Goal: Task Accomplishment & Management: Use online tool/utility

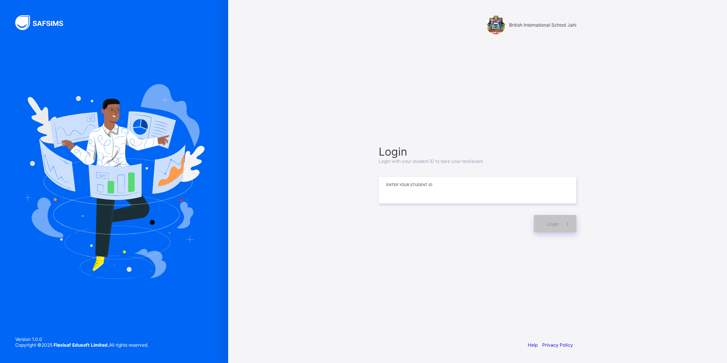
click at [450, 194] on input at bounding box center [478, 190] width 198 height 27
type input "*"
type input "**********"
click at [553, 225] on span "Login" at bounding box center [553, 224] width 12 height 6
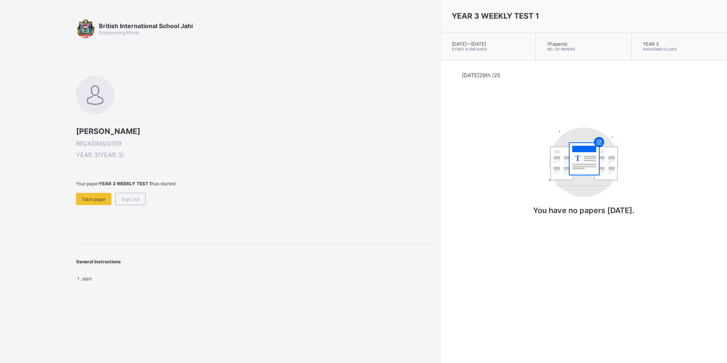
drag, startPoint x: 89, startPoint y: 198, endPoint x: 258, endPoint y: 251, distance: 176.7
click at [260, 248] on div "British International School Jahi Empowering Minds ZAINAB KABIRU SALEH BIS/ADMS…" at bounding box center [256, 150] width 360 height 262
click at [96, 205] on div "British International School Jahi Empowering Minds ZAINAB KABIRU SALEH BIS/ADMS…" at bounding box center [256, 150] width 360 height 262
click at [97, 204] on div "Take paper" at bounding box center [93, 199] width 35 height 12
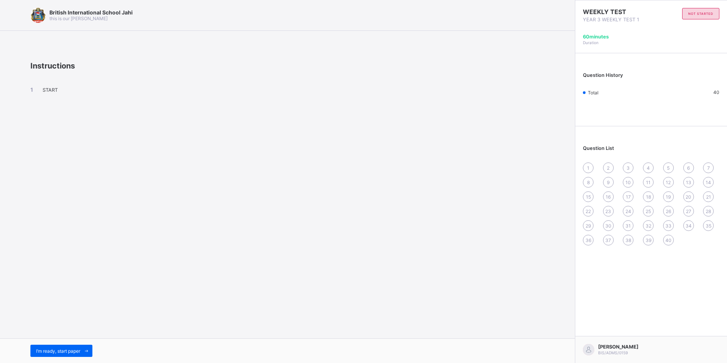
drag, startPoint x: 49, startPoint y: 349, endPoint x: 1, endPoint y: 300, distance: 69.1
drag, startPoint x: 1, startPoint y: 300, endPoint x: 231, endPoint y: 209, distance: 247.0
drag, startPoint x: 231, startPoint y: 209, endPoint x: 49, endPoint y: 90, distance: 217.6
drag, startPoint x: 49, startPoint y: 90, endPoint x: 70, endPoint y: 58, distance: 37.4
drag, startPoint x: 70, startPoint y: 58, endPoint x: 433, endPoint y: 150, distance: 375.2
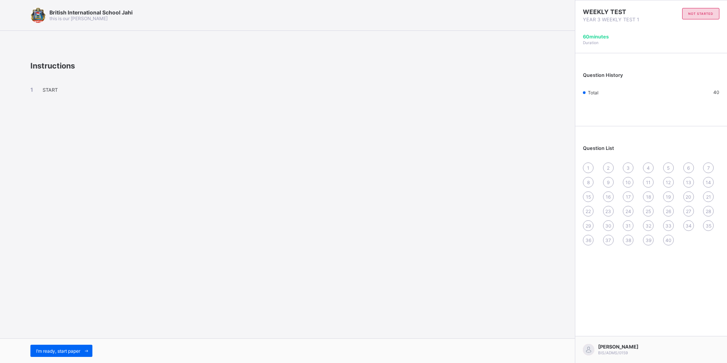
click at [433, 150] on div "British International School Jahi this is our motton Instructions START I’m rea…" at bounding box center [287, 181] width 575 height 363
click at [79, 348] on span "I’m ready, start paper" at bounding box center [58, 351] width 44 height 6
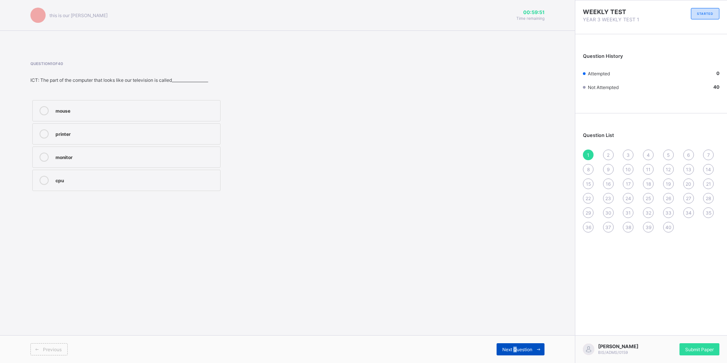
click at [515, 352] on div "Next Question" at bounding box center [520, 349] width 48 height 12
click at [588, 161] on div "1 2 3 4 5 6 7 8 9 10 11 12 13 14 15 16 17 18 19 20 21 22 23 24 25 26 27 28 29 3…" at bounding box center [651, 190] width 136 height 83
click at [587, 157] on div "1" at bounding box center [588, 154] width 11 height 11
drag, startPoint x: 109, startPoint y: 152, endPoint x: 0, endPoint y: 222, distance: 129.7
click at [0, 222] on html "British International School Jahi this is our motton 00:59:06 Time remaining Qu…" at bounding box center [363, 181] width 727 height 363
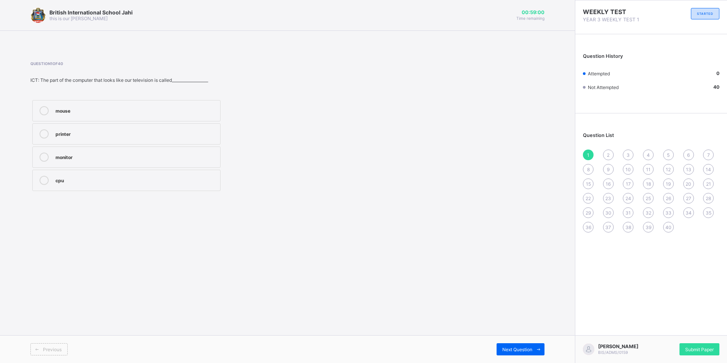
click at [44, 106] on icon at bounding box center [44, 110] width 9 height 9
click at [516, 351] on span "Next Question" at bounding box center [517, 349] width 30 height 6
click at [532, 344] on div "Next Question" at bounding box center [520, 349] width 48 height 12
click at [81, 134] on div "4" at bounding box center [136, 133] width 161 height 8
click at [609, 156] on span "2" at bounding box center [608, 155] width 3 height 6
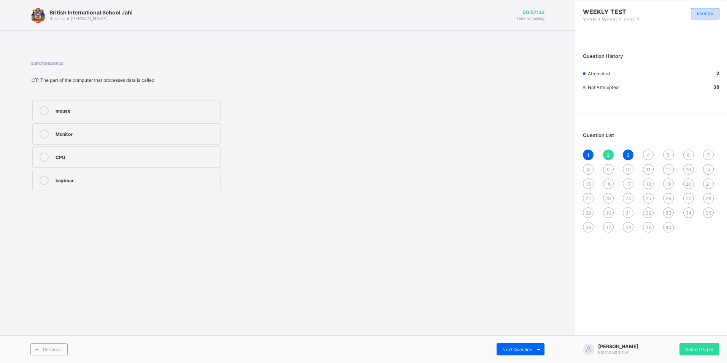
click at [82, 105] on label "mouse" at bounding box center [126, 110] width 188 height 21
click at [523, 345] on div "Next Question" at bounding box center [520, 349] width 48 height 12
click at [625, 152] on div "3" at bounding box center [628, 154] width 11 height 11
click at [623, 163] on div "1 2 3 4 5 6 7 8 9 10 11 12 13 14 15 16 17 18 19 20 21 22 23 24 25 26 27 28 29 3…" at bounding box center [651, 190] width 136 height 83
click at [628, 158] on div "3" at bounding box center [628, 154] width 11 height 11
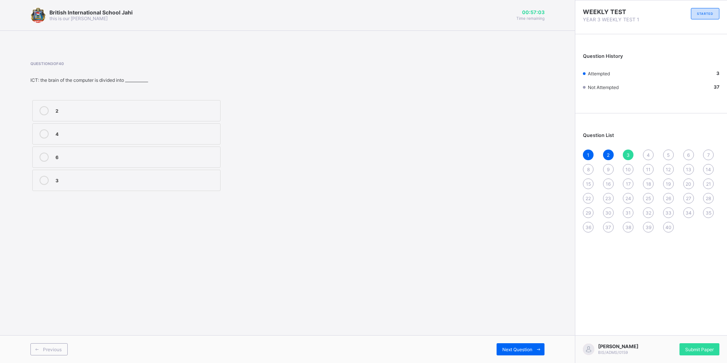
click at [73, 103] on label "2" at bounding box center [126, 110] width 188 height 21
click at [648, 153] on span "4" at bounding box center [648, 155] width 3 height 6
click at [109, 157] on div "mouse" at bounding box center [136, 156] width 161 height 8
click at [668, 153] on span "5" at bounding box center [668, 155] width 3 height 6
click at [86, 110] on div "CPU" at bounding box center [136, 110] width 161 height 8
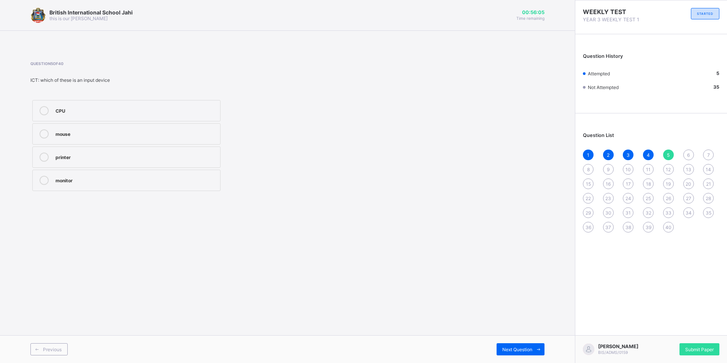
click at [687, 154] on span "6" at bounding box center [688, 155] width 3 height 6
click at [120, 135] on div "Decorating" at bounding box center [136, 133] width 161 height 8
click at [706, 151] on div "7" at bounding box center [708, 154] width 11 height 11
click at [150, 159] on div "grasses" at bounding box center [136, 156] width 161 height 8
click at [588, 168] on span "8" at bounding box center [588, 170] width 3 height 6
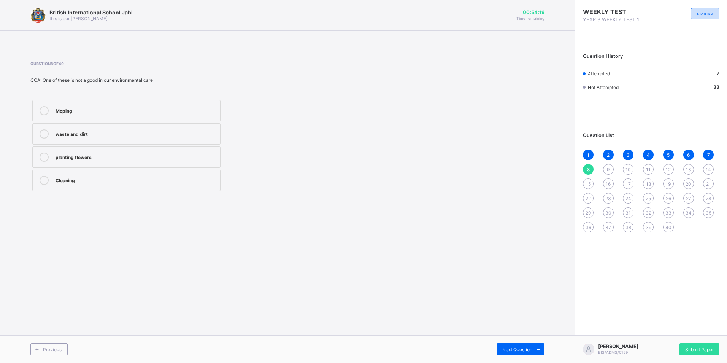
click at [134, 131] on div "waste and dirt" at bounding box center [136, 133] width 161 height 8
click at [608, 168] on span "9" at bounding box center [608, 170] width 3 height 6
click at [92, 151] on label "Bushes" at bounding box center [126, 156] width 188 height 21
click at [628, 170] on span "10" at bounding box center [627, 170] width 5 height 6
click at [58, 161] on div "Our environment" at bounding box center [136, 156] width 161 height 9
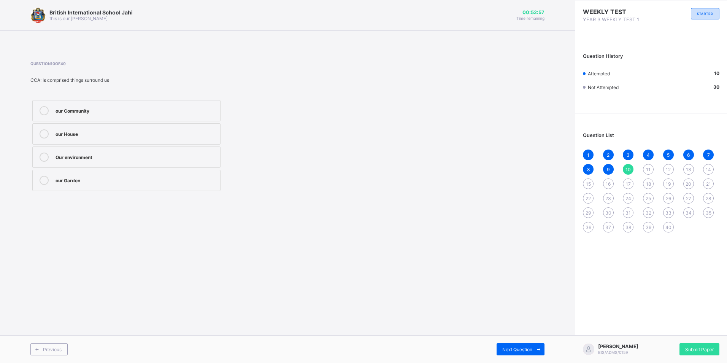
click at [650, 170] on span "11" at bounding box center [648, 170] width 5 height 6
click at [71, 133] on div "Units" at bounding box center [136, 133] width 161 height 8
click at [667, 168] on span "12" at bounding box center [668, 170] width 5 height 6
click at [646, 170] on span "11" at bounding box center [648, 170] width 5 height 6
click at [116, 134] on div "Units" at bounding box center [136, 133] width 161 height 8
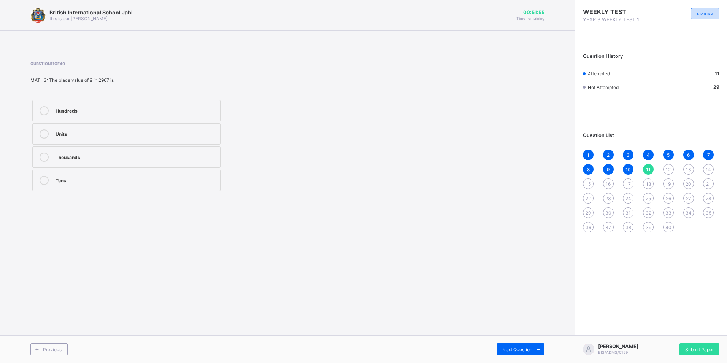
click at [669, 167] on span "12" at bounding box center [668, 170] width 5 height 6
click at [62, 143] on label "654" at bounding box center [126, 133] width 188 height 21
click at [60, 154] on div "327" at bounding box center [136, 156] width 161 height 8
drag, startPoint x: 688, startPoint y: 169, endPoint x: 682, endPoint y: 179, distance: 11.2
click at [682, 179] on div "1 2 3 4 5 6 7 8 9 10 11 12 13 14 15 16 17 18 19 20 21 22 23 24 25 26 27 28 29 3…" at bounding box center [651, 190] width 136 height 83
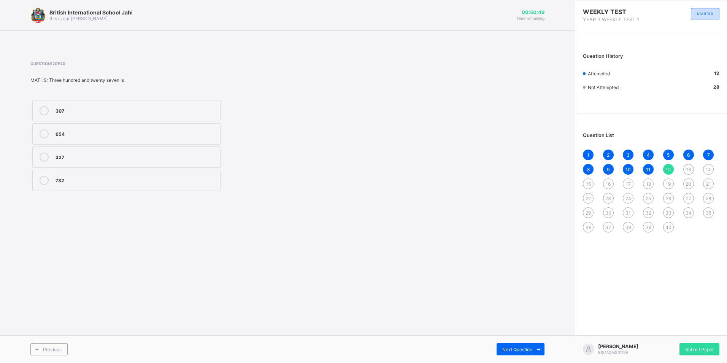
click at [686, 168] on span "13" at bounding box center [688, 170] width 5 height 6
click at [59, 156] on div "8" at bounding box center [136, 156] width 161 height 8
click at [707, 168] on span "14" at bounding box center [708, 170] width 5 height 6
click at [191, 111] on div "less than" at bounding box center [136, 110] width 161 height 8
click at [587, 182] on span "15" at bounding box center [588, 184] width 5 height 6
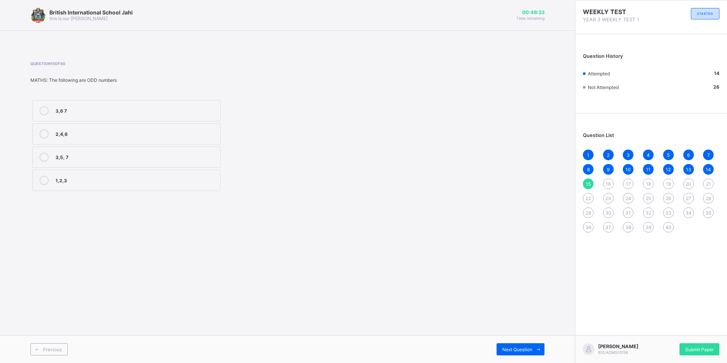
click at [97, 160] on div "3,5, 7" at bounding box center [136, 156] width 161 height 8
click at [609, 177] on div "1 2 3 4 5 6 7 8 9 10 11 12 13 14 15 16 17 18 19 20 21 22 23 24 25 26 27 28 29 3…" at bounding box center [651, 190] width 136 height 83
click at [607, 182] on span "16" at bounding box center [608, 184] width 5 height 6
click at [75, 157] on div "Very fast" at bounding box center [136, 156] width 161 height 8
drag, startPoint x: 75, startPoint y: 157, endPoint x: 69, endPoint y: 156, distance: 5.7
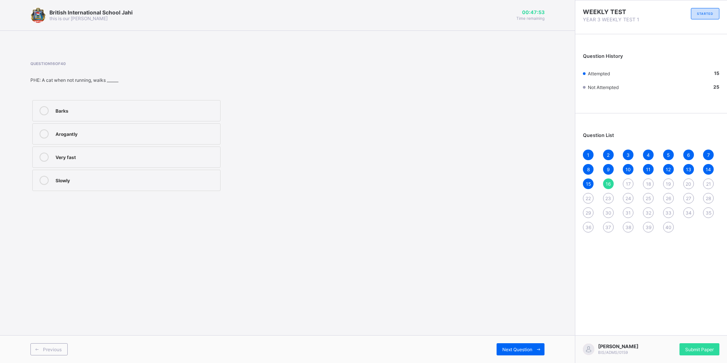
click at [69, 156] on div "Very fast" at bounding box center [136, 156] width 161 height 8
click at [629, 183] on span "17" at bounding box center [628, 184] width 5 height 6
click at [114, 162] on label "Endurance" at bounding box center [126, 156] width 188 height 21
click at [650, 181] on span "18" at bounding box center [648, 184] width 5 height 6
click at [201, 133] on div "Singing" at bounding box center [136, 133] width 161 height 8
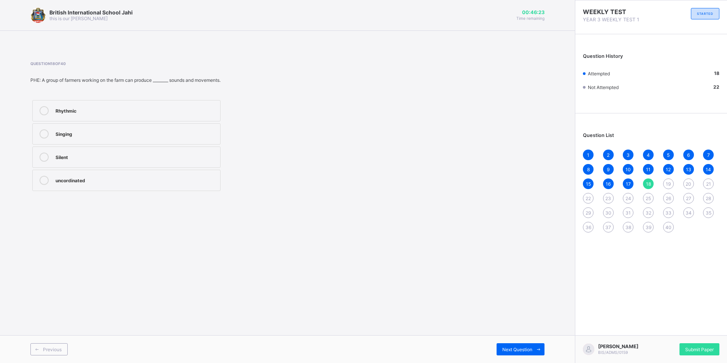
click at [669, 181] on span "19" at bounding box center [668, 184] width 5 height 6
click at [176, 161] on label "Climbing" at bounding box center [126, 156] width 188 height 21
click at [687, 184] on span "20" at bounding box center [688, 184] width 6 height 6
click at [112, 177] on div "Meow" at bounding box center [136, 180] width 161 height 8
click at [709, 182] on span "21" at bounding box center [708, 184] width 5 height 6
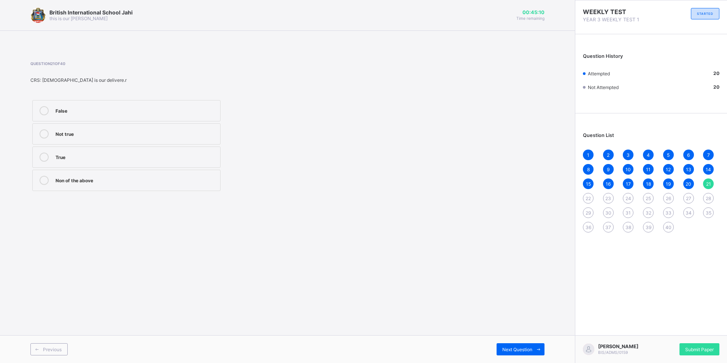
click at [587, 196] on span "22" at bounding box center [587, 198] width 5 height 6
click at [608, 195] on span "23" at bounding box center [608, 198] width 6 height 6
click at [627, 197] on span "24" at bounding box center [628, 198] width 6 height 6
click at [650, 198] on span "25" at bounding box center [647, 198] width 5 height 6
click at [668, 199] on span "26" at bounding box center [668, 198] width 5 height 6
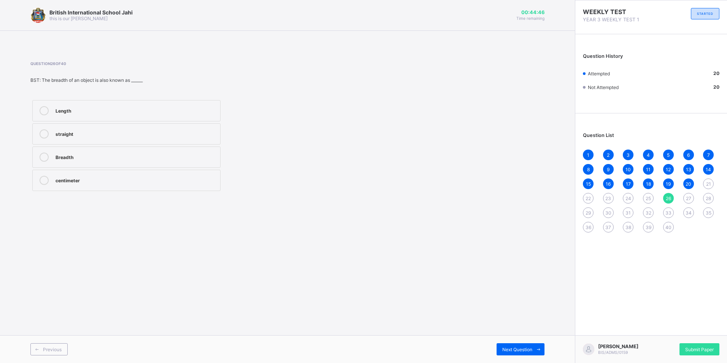
click at [146, 108] on div "Length" at bounding box center [136, 110] width 161 height 8
click at [687, 196] on span "27" at bounding box center [688, 198] width 5 height 6
click at [176, 107] on div "Tin milk" at bounding box center [136, 110] width 161 height 8
click at [711, 198] on span "28" at bounding box center [708, 198] width 5 height 6
click at [158, 195] on div "Question 28 of 40 BST: 1000 metres equal _________ ! Kilometre Hectometre Decim…" at bounding box center [287, 127] width 514 height 154
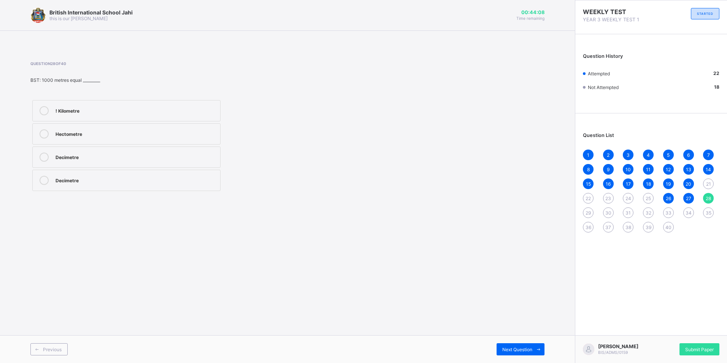
click at [165, 184] on div "Decimetre" at bounding box center [136, 180] width 161 height 9
click at [587, 217] on div "29" at bounding box center [588, 212] width 11 height 11
drag, startPoint x: 587, startPoint y: 217, endPoint x: 585, endPoint y: 209, distance: 8.2
click at [585, 209] on div "29" at bounding box center [588, 212] width 11 height 11
click at [586, 209] on div "29" at bounding box center [588, 212] width 11 height 11
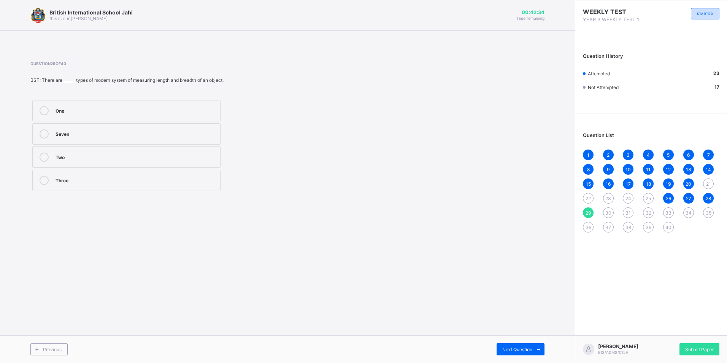
click at [58, 170] on label "Three" at bounding box center [126, 180] width 188 height 21
click at [606, 211] on span "30" at bounding box center [608, 213] width 6 height 6
click at [168, 178] on div "Measuring tape" at bounding box center [136, 180] width 161 height 8
click at [621, 214] on div "1 2 3 4 5 6 7 8 9 10 11 12 13 14 15 16 17 18 19 20 21 22 23 24 25 26 27 28 29 3…" at bounding box center [651, 190] width 136 height 83
click at [627, 211] on span "31" at bounding box center [627, 213] width 5 height 6
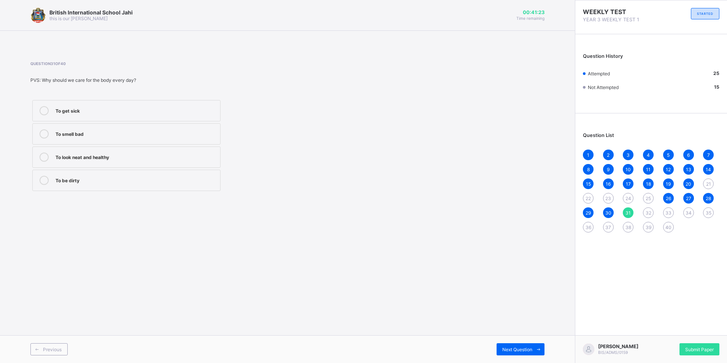
click at [180, 135] on div "To smell bad" at bounding box center [136, 133] width 161 height 8
click at [647, 207] on div "32" at bounding box center [648, 212] width 11 height 11
click at [111, 131] on div "Shoe" at bounding box center [136, 133] width 161 height 8
click at [666, 206] on div "1 2 3 4 5 6 7 8 9 10 11 12 13 14 15 16 17 18 19 20 21 22 23 24 25 26 27 28 29 3…" at bounding box center [651, 190] width 136 height 83
click at [668, 210] on span "33" at bounding box center [668, 213] width 6 height 6
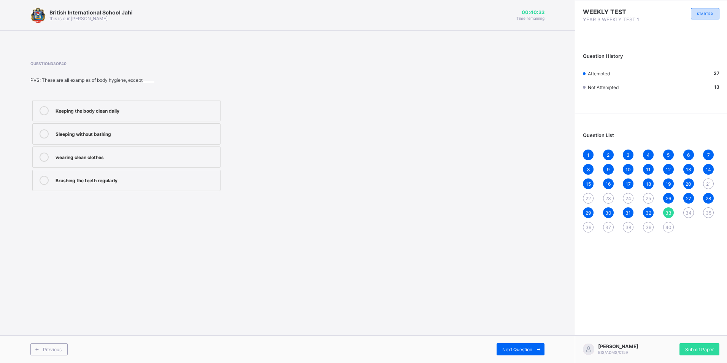
click at [97, 132] on div "Sleeping without bathing" at bounding box center [136, 133] width 161 height 8
click at [687, 210] on span "34" at bounding box center [688, 213] width 6 height 6
click at [138, 153] on div "Fighting" at bounding box center [136, 156] width 161 height 8
drag, startPoint x: 709, startPoint y: 212, endPoint x: 714, endPoint y: 209, distance: 5.4
click at [714, 209] on div "1 2 3 4 5 6 7 8 9 10 11 12 13 14 15 16 17 18 19 20 21 22 23 24 25 26 27 28 29 3…" at bounding box center [651, 190] width 136 height 83
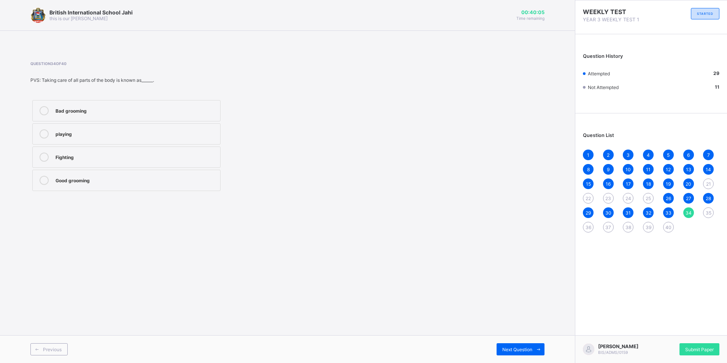
drag, startPoint x: 714, startPoint y: 209, endPoint x: 710, endPoint y: 203, distance: 7.2
click at [710, 203] on div "1 2 3 4 5 6 7 8 9 10 11 12 13 14 15 16 17 18 19 20 21 22 23 24 25 26 27 28 29 3…" at bounding box center [651, 190] width 136 height 83
click at [710, 213] on span "35" at bounding box center [709, 213] width 6 height 6
click at [73, 132] on div "Taking care of the body" at bounding box center [136, 133] width 161 height 8
click at [589, 222] on div "36" at bounding box center [588, 227] width 11 height 11
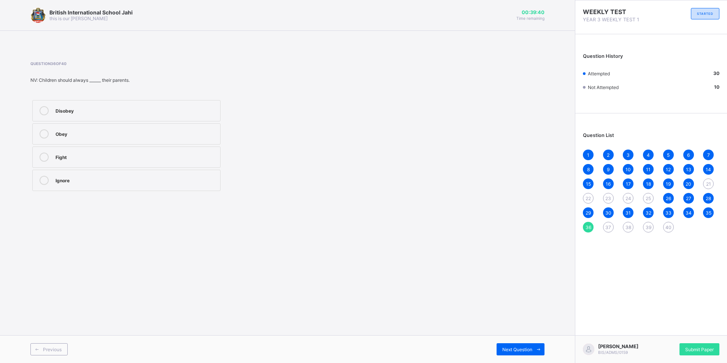
click at [131, 134] on div "Obey" at bounding box center [136, 133] width 161 height 8
click at [606, 228] on span "37" at bounding box center [608, 227] width 6 height 6
click at [87, 149] on label "Immediate family" at bounding box center [126, 156] width 188 height 21
click at [630, 225] on span "38" at bounding box center [628, 227] width 6 height 6
click at [100, 106] on div "Cook and care for the children" at bounding box center [136, 110] width 161 height 8
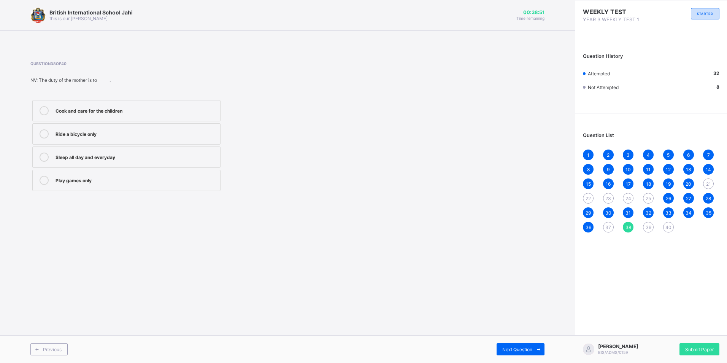
click at [646, 225] on span "39" at bounding box center [648, 227] width 6 height 6
click at [610, 225] on span "37" at bounding box center [608, 227] width 6 height 6
click at [86, 130] on div "Global family" at bounding box center [136, 133] width 161 height 8
click at [646, 227] on span "39" at bounding box center [648, 227] width 6 height 6
click at [134, 124] on label "Teacher and pupils" at bounding box center [126, 133] width 188 height 21
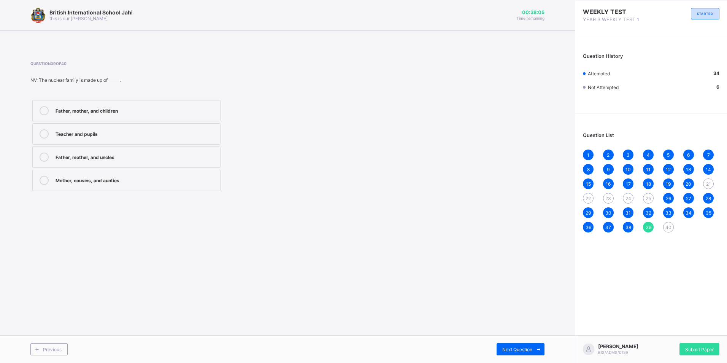
click at [667, 222] on div "40" at bounding box center [668, 227] width 11 height 11
click at [155, 96] on div "Question 40 of 40 NV: A family is ______. A group of people closely related by …" at bounding box center [190, 127] width 320 height 132
click at [151, 104] on label "A group of people closely related by blood" at bounding box center [126, 110] width 188 height 21
click at [687, 347] on span "Submit Paper" at bounding box center [699, 349] width 29 height 6
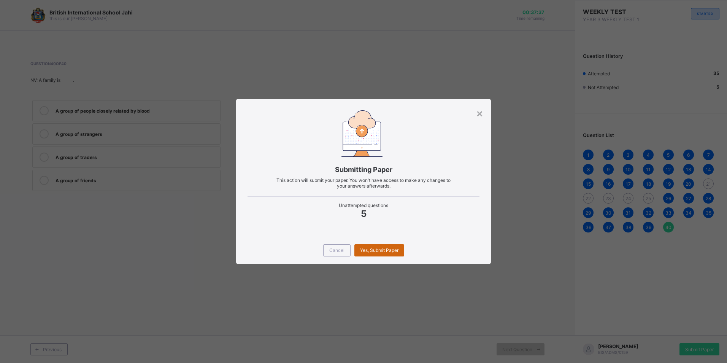
click at [388, 249] on span "Yes, Submit Paper" at bounding box center [379, 250] width 38 height 6
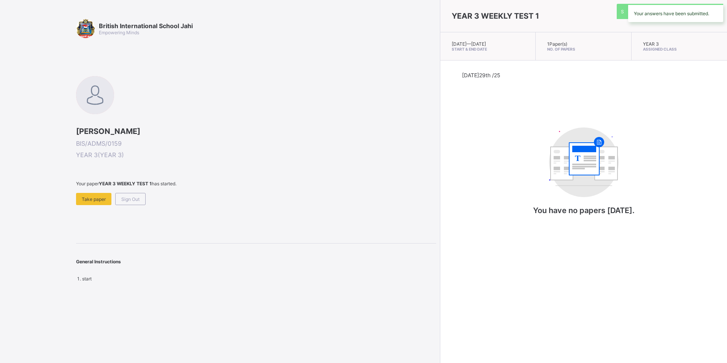
click at [440, 241] on div "Today 29th /25 T You have no papers today." at bounding box center [583, 150] width 287 height 181
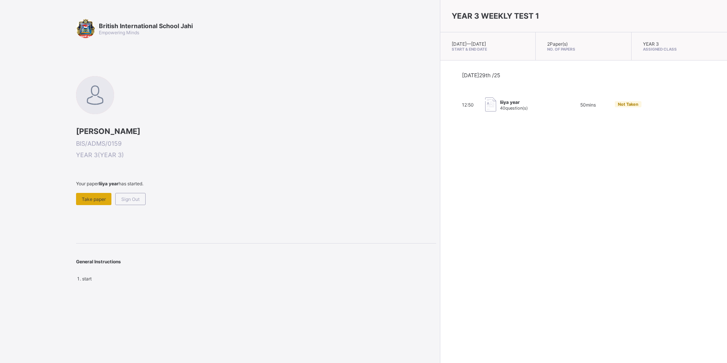
click at [90, 194] on div "Take paper" at bounding box center [93, 199] width 35 height 12
click at [135, 201] on span "Sign Out" at bounding box center [130, 199] width 18 height 6
